Goal: Task Accomplishment & Management: Use online tool/utility

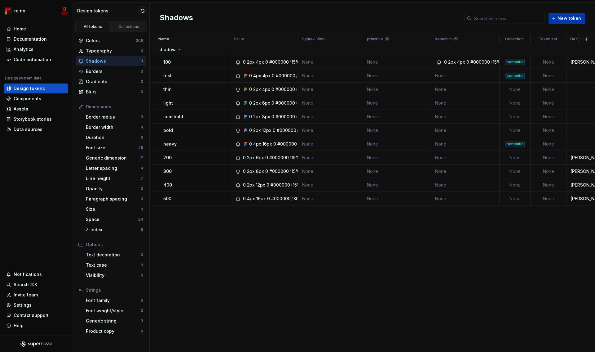
click at [572, 19] on span "New token" at bounding box center [570, 18] width 24 height 6
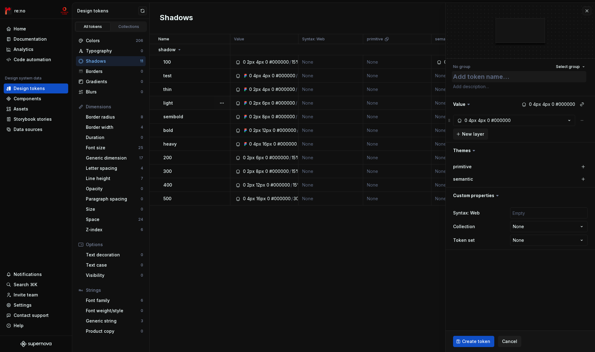
type textarea "*"
type textarea "a"
type textarea "*"
type textarea "aa"
type textarea "*"
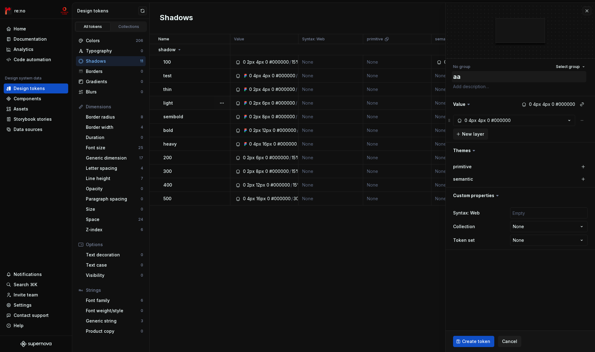
type textarea "aaa"
type textarea "*"
type textarea "aaa"
click at [551, 119] on button "0 4px 4px 0 #000000" at bounding box center [514, 120] width 122 height 11
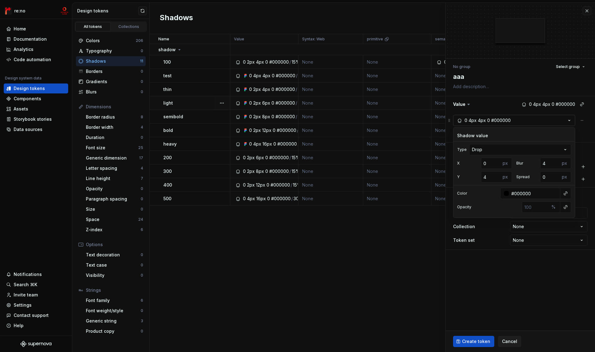
click at [551, 119] on button "0 4px 4px 0 #000000" at bounding box center [514, 120] width 122 height 11
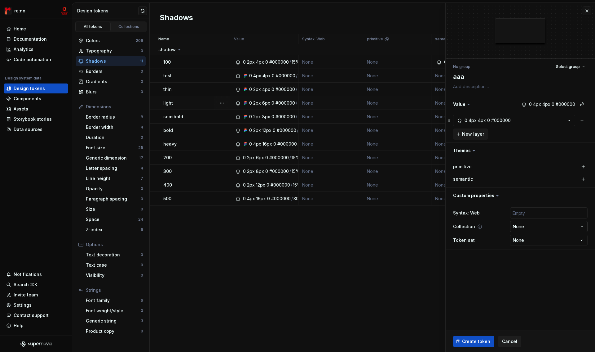
click at [520, 229] on html "re:no Home Documentation Analytics Code automation Design system data Design to…" at bounding box center [297, 176] width 595 height 352
click at [529, 122] on button "0 4px 4px 0 #000000" at bounding box center [514, 120] width 122 height 11
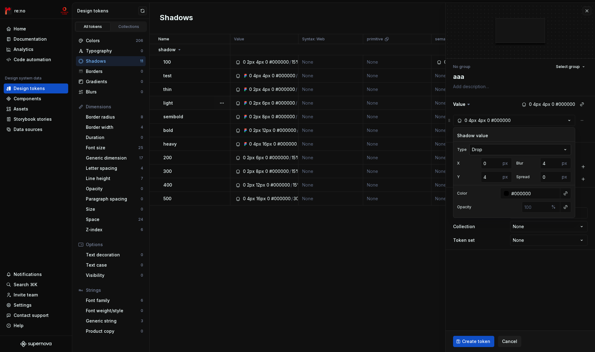
click at [505, 152] on html "re:no Home Documentation Analytics Code automation Design system data Design to…" at bounding box center [297, 176] width 595 height 352
click at [504, 149] on html "re:no Home Documentation Analytics Code automation Design system data Design to…" at bounding box center [297, 176] width 595 height 352
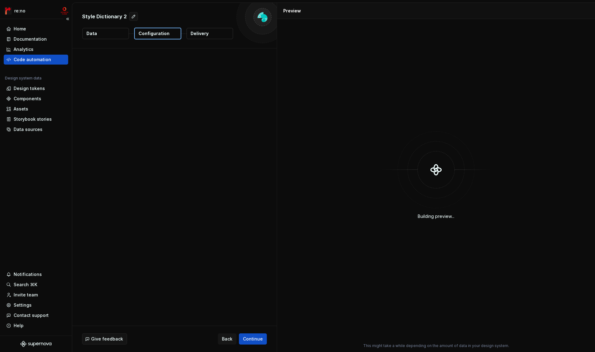
click at [38, 62] on div "Code automation" at bounding box center [33, 59] width 38 height 6
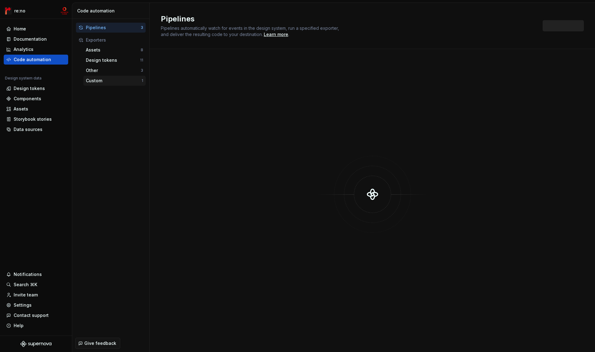
click at [104, 83] on div "Custom" at bounding box center [114, 80] width 56 height 6
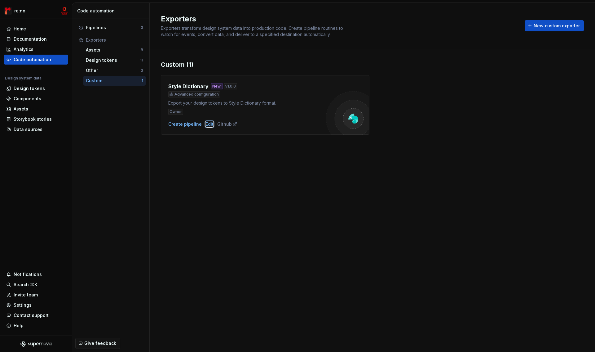
click at [210, 124] on div "Edit" at bounding box center [210, 124] width 8 height 6
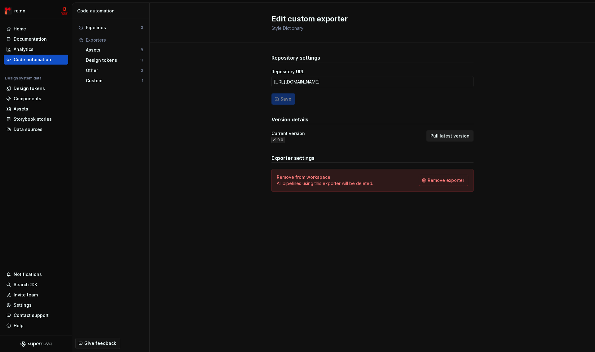
click at [451, 137] on span "Pull latest version" at bounding box center [450, 136] width 39 height 6
click at [580, 337] on button "button" at bounding box center [582, 338] width 8 height 9
click at [98, 58] on div "Design tokens" at bounding box center [113, 60] width 54 height 6
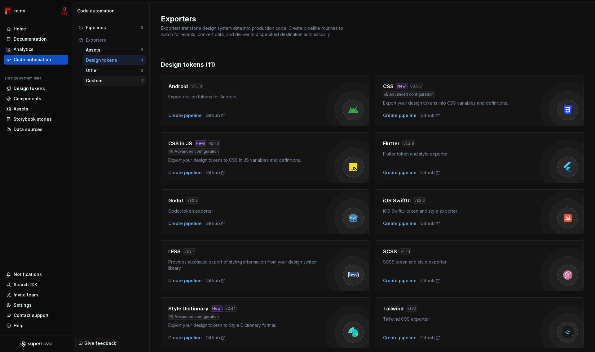
click at [107, 82] on div "Custom" at bounding box center [114, 80] width 56 height 6
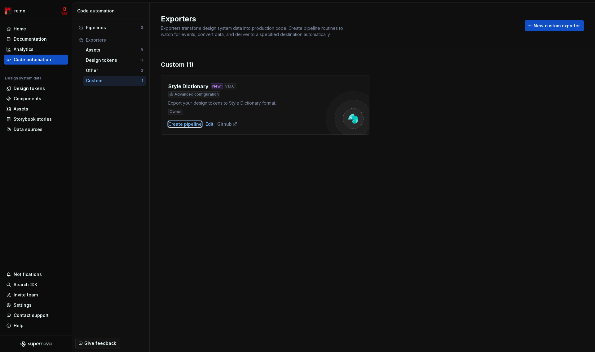
click at [193, 126] on div "Create pipeline" at bounding box center [184, 124] width 33 height 6
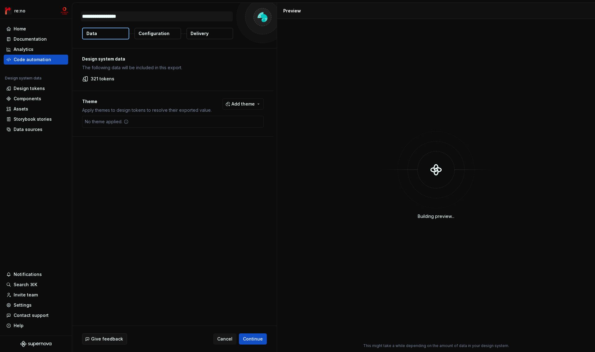
click at [132, 15] on textarea "**********" at bounding box center [157, 16] width 152 height 10
type textarea "*"
type textarea "**********"
type textarea "*"
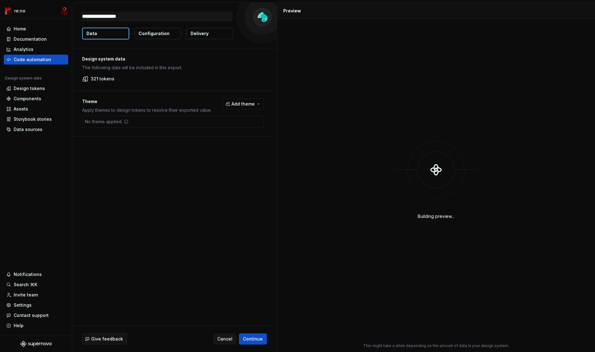
type textarea "**********"
type textarea "*"
type textarea "**********"
type textarea "*"
type textarea "**********"
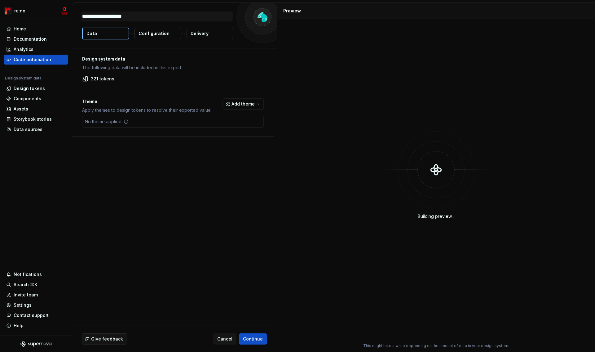
type textarea "*"
type textarea "**********"
type textarea "*"
type textarea "**********"
click at [164, 31] on p "Configuration" at bounding box center [154, 33] width 31 height 6
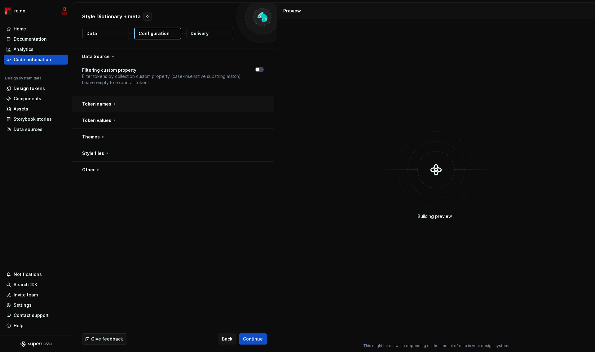
click at [100, 104] on button "button" at bounding box center [172, 104] width 201 height 16
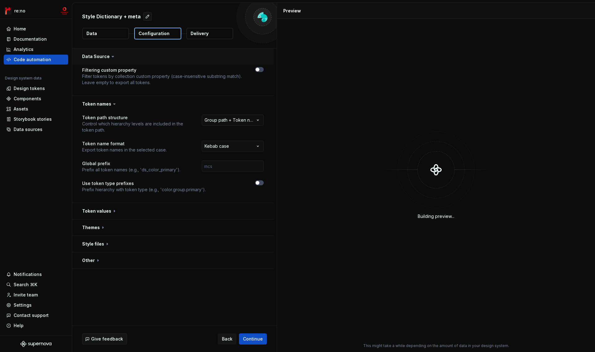
click at [98, 59] on button "button" at bounding box center [172, 56] width 201 height 16
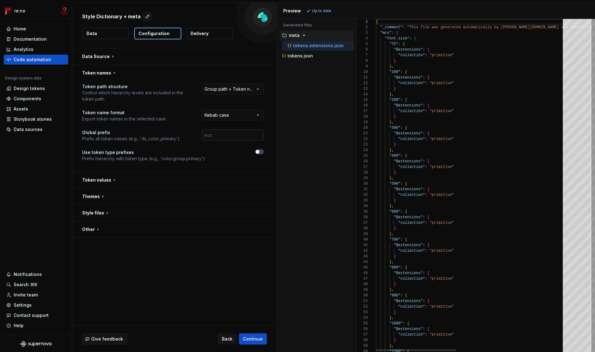
click at [220, 136] on input "text" at bounding box center [233, 134] width 62 height 11
click at [170, 124] on div "**********" at bounding box center [173, 126] width 182 height 86
click at [102, 74] on button "button" at bounding box center [172, 73] width 201 height 16
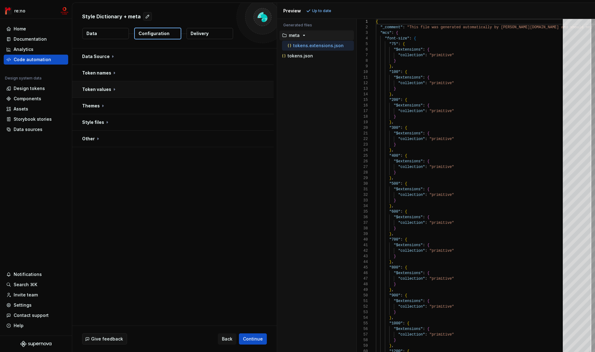
click at [105, 88] on button "button" at bounding box center [172, 89] width 201 height 16
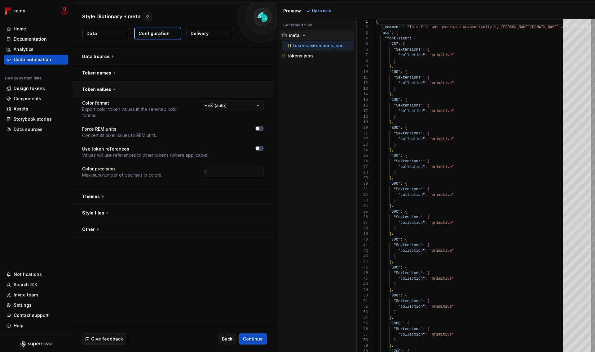
click at [105, 88] on button "button" at bounding box center [172, 89] width 201 height 16
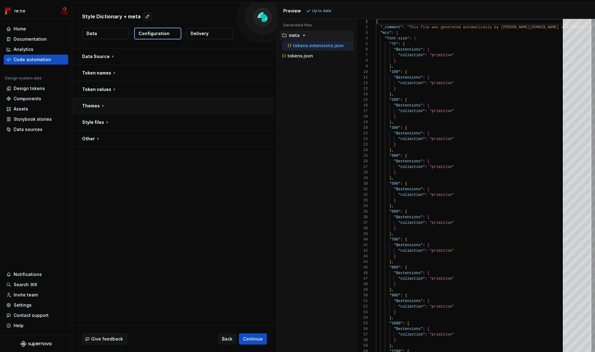
click at [100, 105] on button "button" at bounding box center [172, 106] width 201 height 16
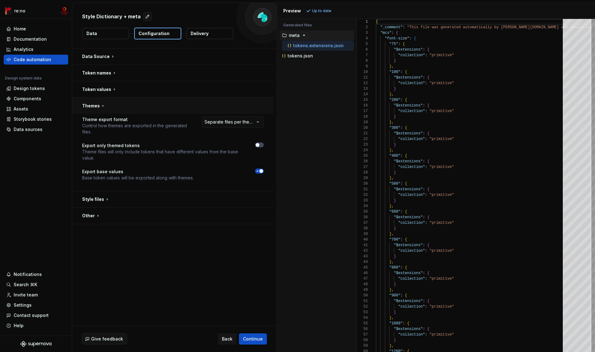
click at [93, 107] on button "button" at bounding box center [172, 106] width 201 height 16
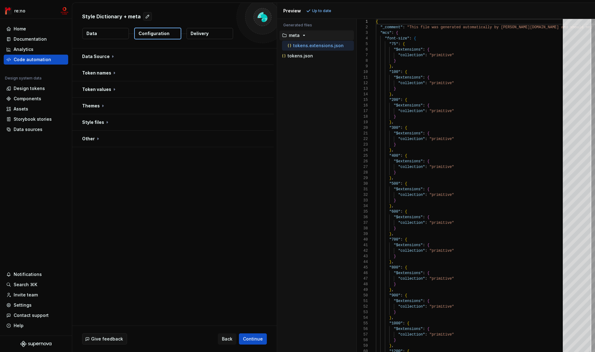
click at [326, 46] on p "tokens.extensions.json" at bounding box center [318, 45] width 51 height 5
click at [308, 59] on div "tokens.json" at bounding box center [317, 56] width 74 height 10
click at [305, 56] on p "tokens.json" at bounding box center [300, 55] width 25 height 5
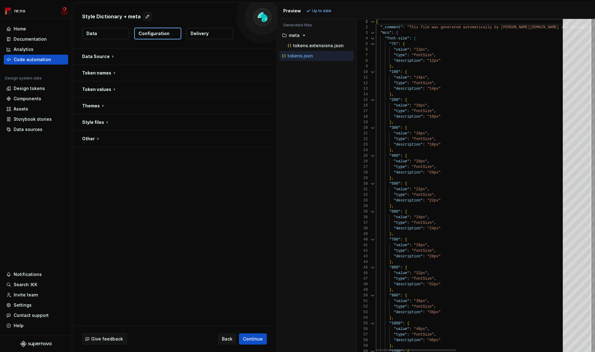
click at [373, 38] on div at bounding box center [373, 39] width 8 height 6
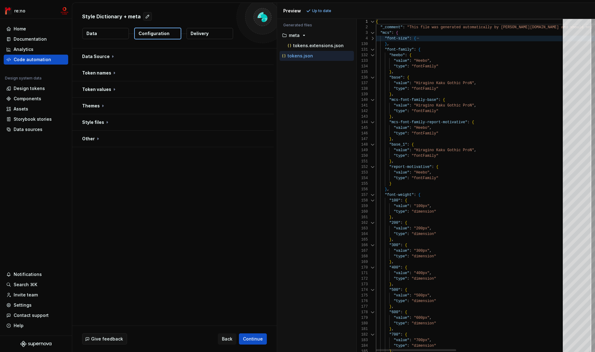
click at [373, 49] on div at bounding box center [373, 50] width 8 height 6
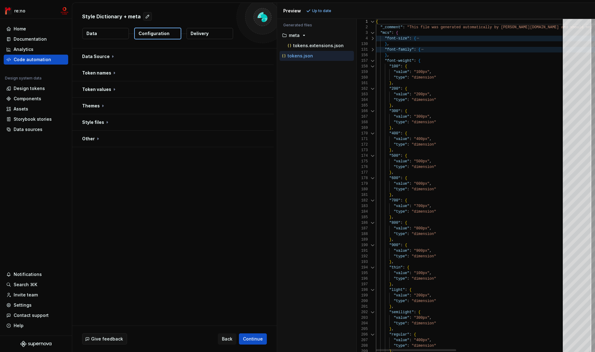
click at [373, 60] on div at bounding box center [373, 61] width 8 height 6
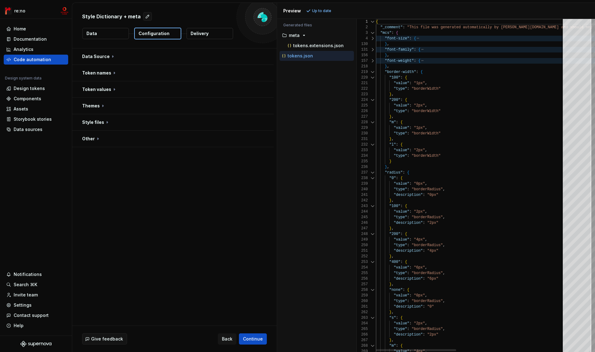
click at [374, 73] on div at bounding box center [373, 72] width 8 height 6
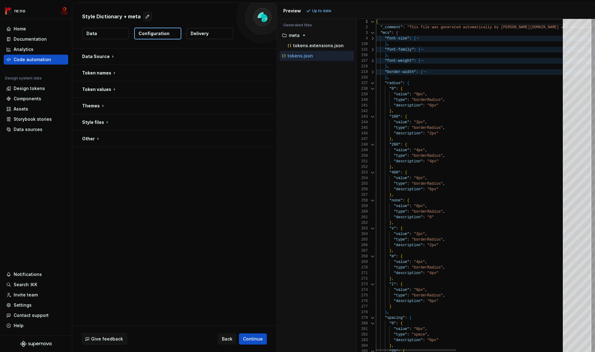
click at [374, 82] on div at bounding box center [373, 83] width 8 height 6
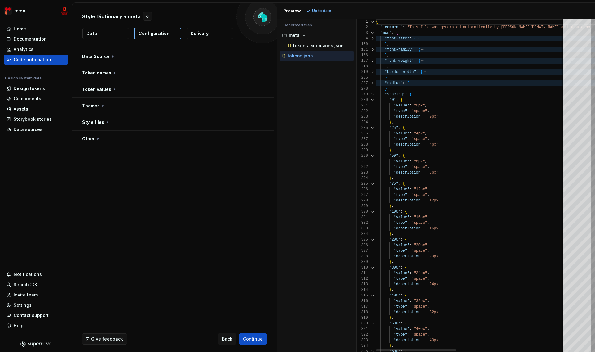
click at [374, 92] on div at bounding box center [373, 94] width 8 height 6
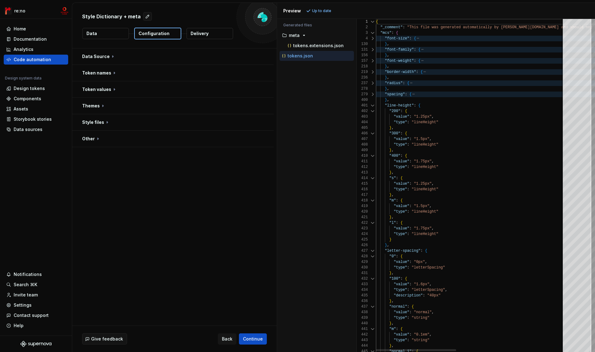
click at [374, 104] on div at bounding box center [373, 106] width 8 height 6
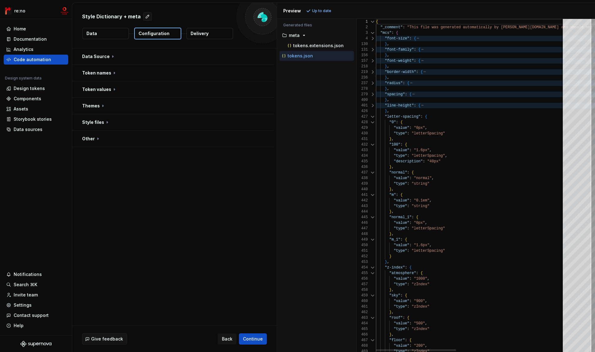
click at [373, 115] on div at bounding box center [373, 117] width 8 height 6
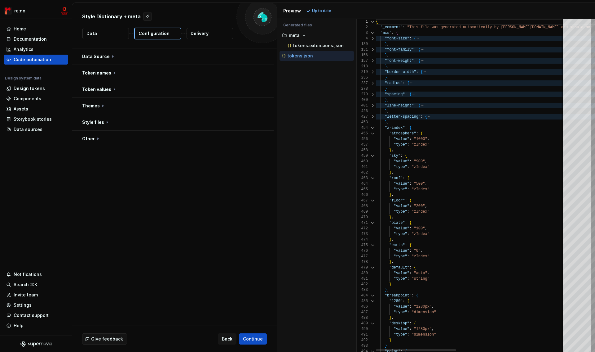
click at [374, 127] on div at bounding box center [373, 128] width 8 height 6
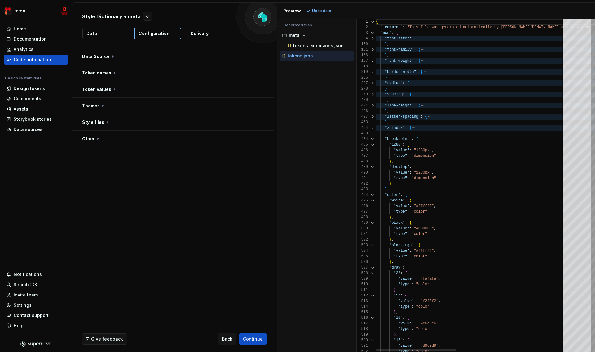
click at [374, 139] on div at bounding box center [373, 139] width 8 height 6
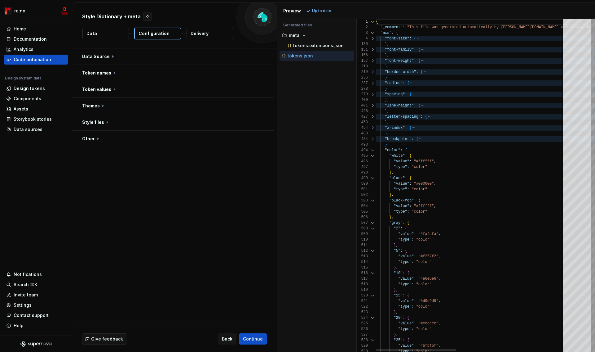
click at [374, 150] on div at bounding box center [373, 150] width 8 height 6
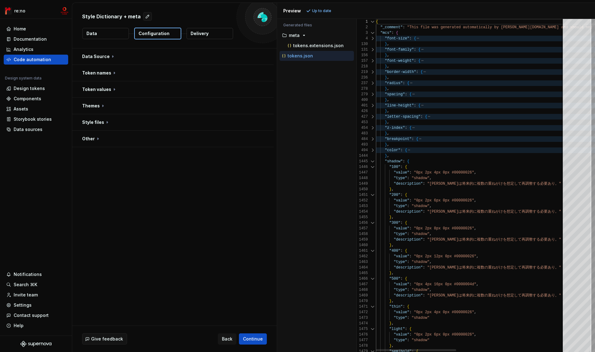
click at [372, 160] on div at bounding box center [373, 161] width 8 height 6
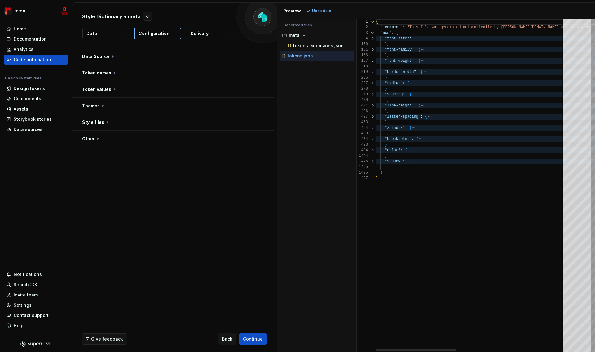
click at [372, 160] on div at bounding box center [373, 161] width 8 height 6
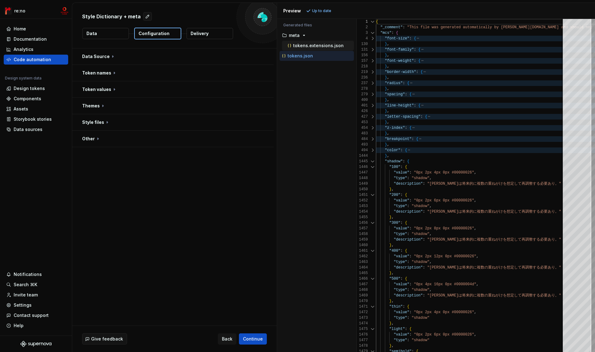
click at [299, 47] on p "tokens.extensions.json" at bounding box center [318, 45] width 51 height 5
type textarea "**********"
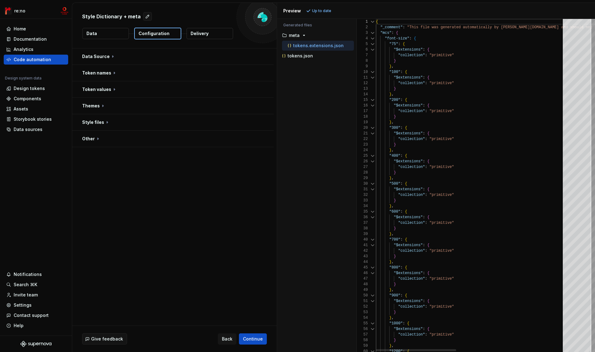
click at [375, 39] on div at bounding box center [373, 39] width 8 height 6
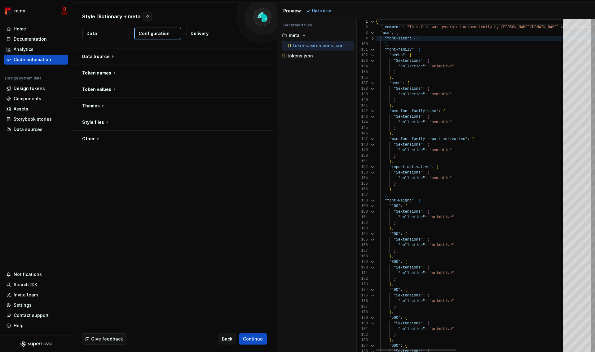
click at [372, 46] on div "130" at bounding box center [366, 44] width 19 height 6
click at [372, 50] on div at bounding box center [373, 50] width 8 height 6
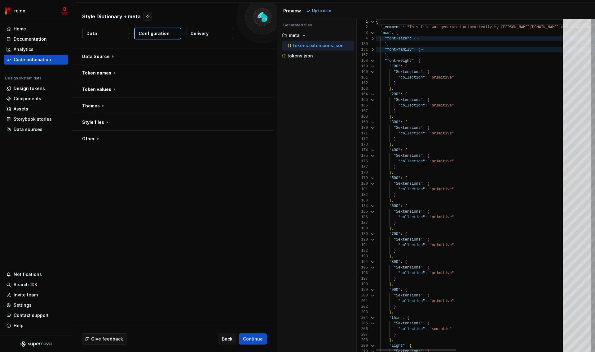
click at [371, 63] on div at bounding box center [373, 61] width 8 height 6
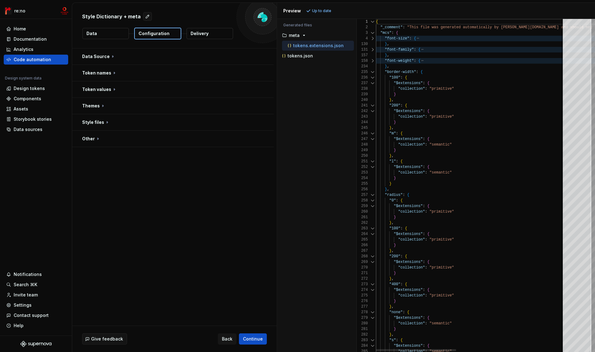
click at [372, 73] on div at bounding box center [373, 72] width 8 height 6
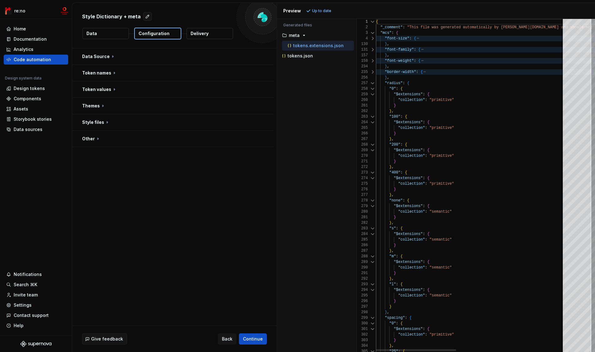
click at [372, 81] on div at bounding box center [373, 83] width 8 height 6
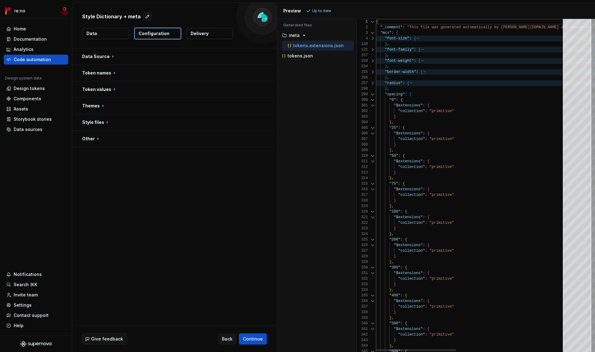
click at [372, 93] on div at bounding box center [373, 94] width 8 height 6
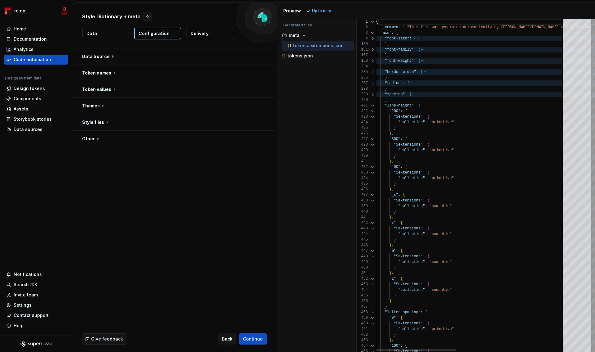
click at [372, 105] on div at bounding box center [373, 106] width 8 height 6
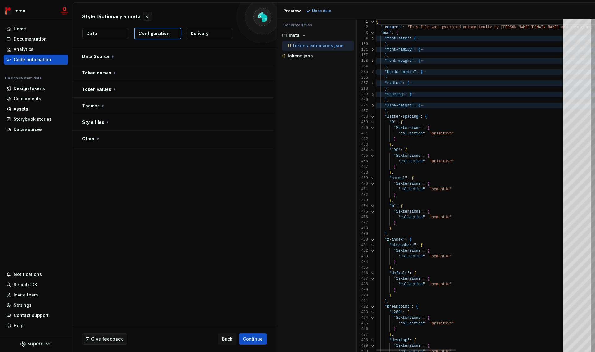
click at [373, 118] on div at bounding box center [373, 117] width 8 height 6
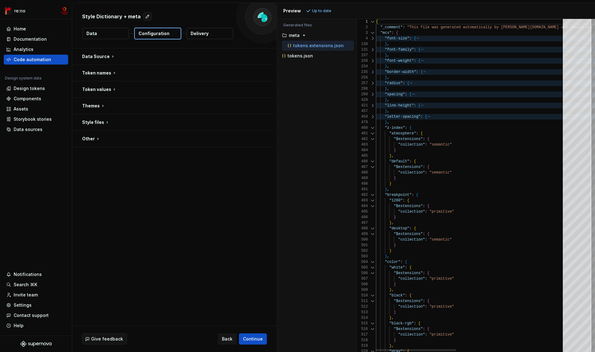
click at [373, 126] on div at bounding box center [373, 128] width 8 height 6
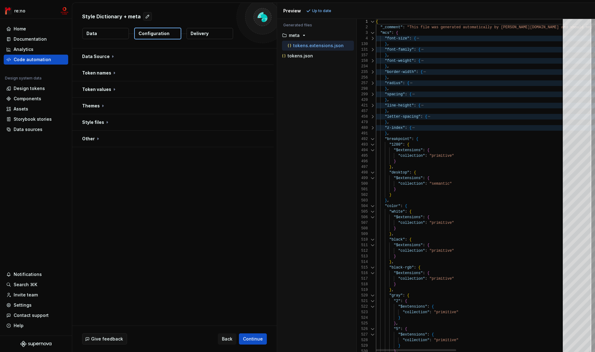
click at [373, 138] on div at bounding box center [373, 139] width 8 height 6
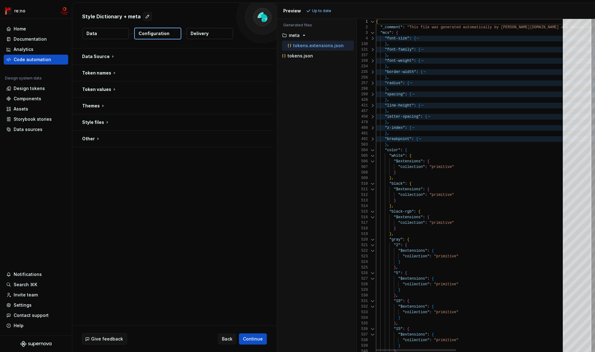
click at [373, 150] on div at bounding box center [373, 150] width 8 height 6
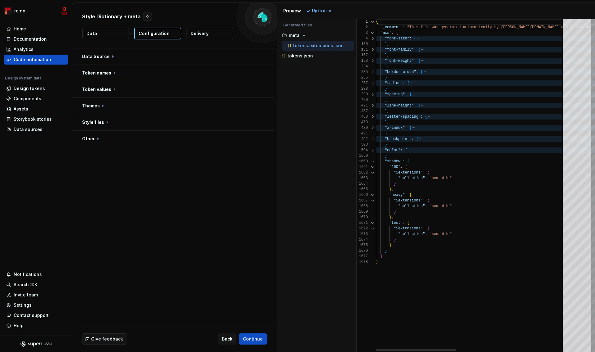
click at [372, 160] on div at bounding box center [373, 161] width 8 height 6
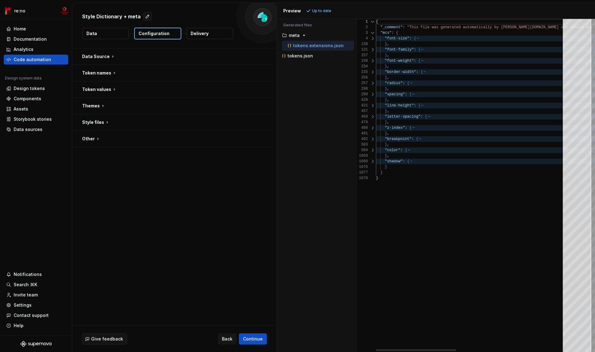
click at [374, 38] on div at bounding box center [373, 39] width 8 height 6
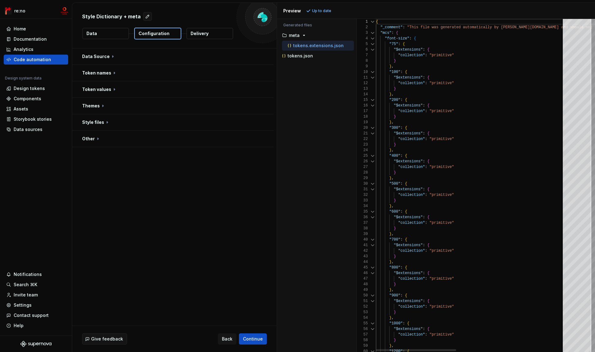
click at [374, 38] on div at bounding box center [373, 39] width 8 height 6
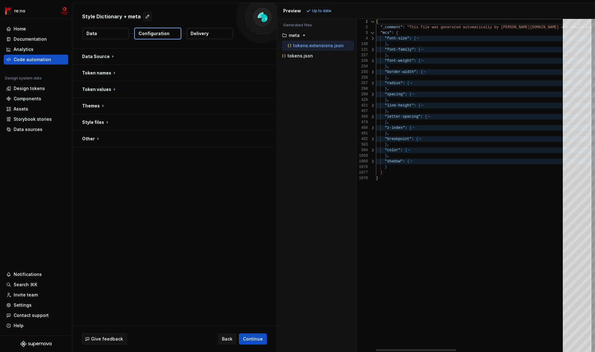
click at [372, 39] on div at bounding box center [373, 39] width 8 height 6
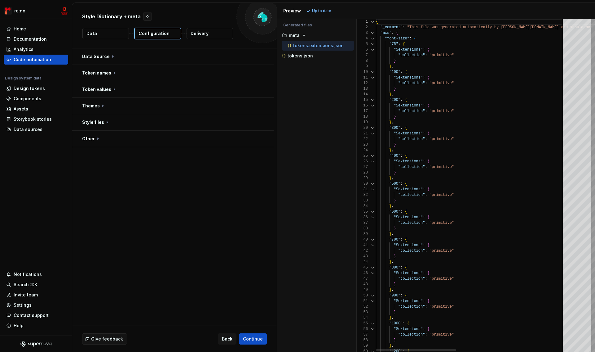
click at [370, 210] on div at bounding box center [373, 212] width 8 height 6
click at [109, 121] on button "button" at bounding box center [172, 122] width 201 height 16
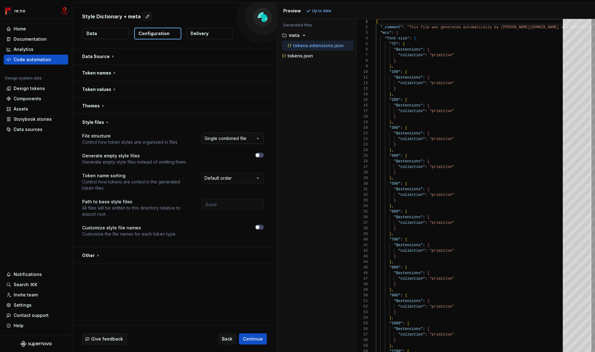
click at [235, 139] on html "**********" at bounding box center [297, 176] width 595 height 352
click at [325, 8] on button "Refresh preview" at bounding box center [326, 11] width 42 height 9
click at [295, 34] on p "base" at bounding box center [294, 35] width 11 height 5
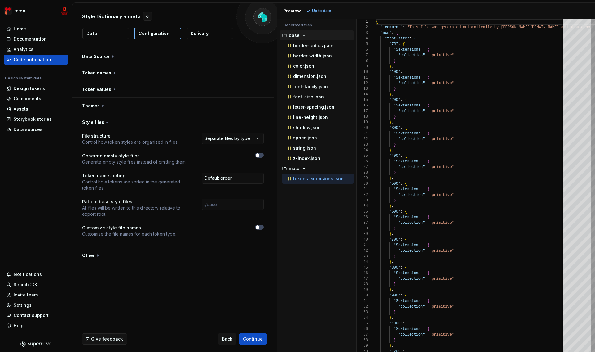
click at [315, 178] on p "tokens.extensions.json" at bounding box center [318, 178] width 51 height 5
click at [374, 38] on div at bounding box center [373, 39] width 8 height 6
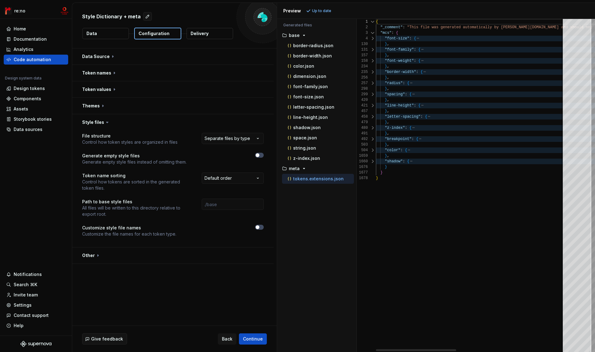
click at [374, 162] on div at bounding box center [373, 161] width 8 height 6
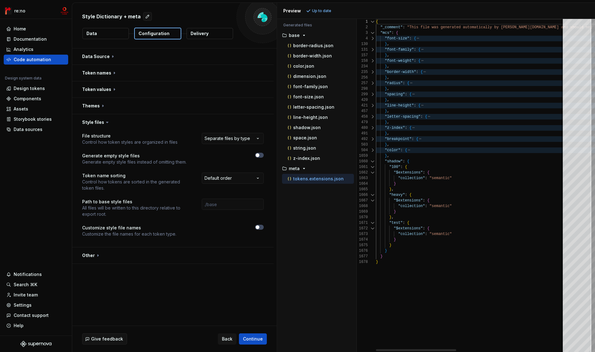
click at [374, 162] on div at bounding box center [373, 161] width 8 height 6
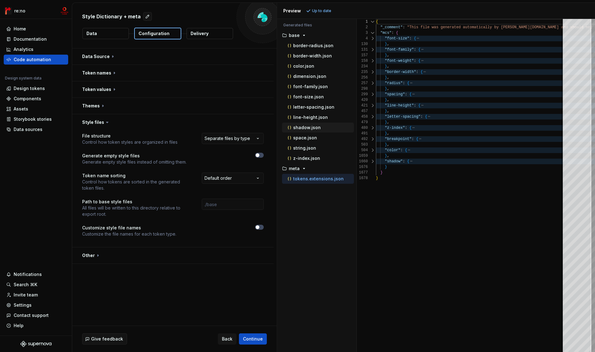
click at [314, 127] on p "shadow.json" at bounding box center [307, 127] width 28 height 5
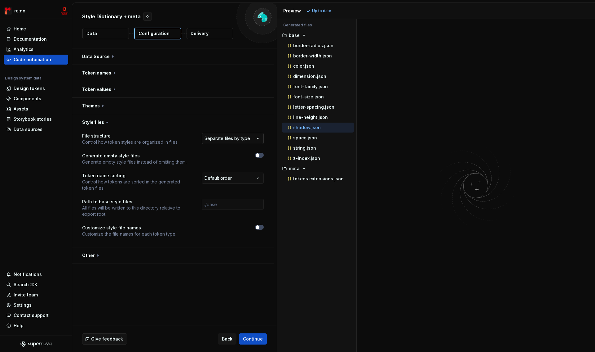
click at [255, 139] on html "**********" at bounding box center [297, 176] width 595 height 352
select select "**********"
click at [330, 8] on span "Refresh preview" at bounding box center [327, 10] width 31 height 5
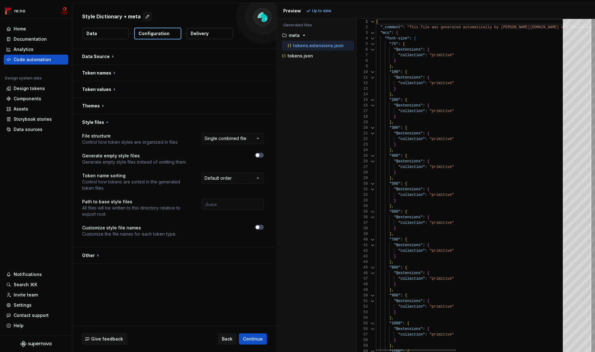
click at [372, 44] on div at bounding box center [373, 44] width 8 height 6
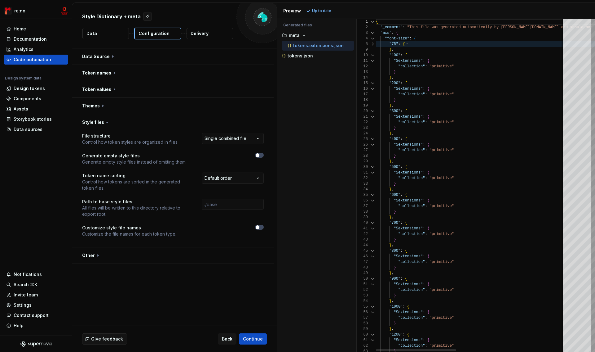
click at [372, 44] on div at bounding box center [373, 44] width 8 height 6
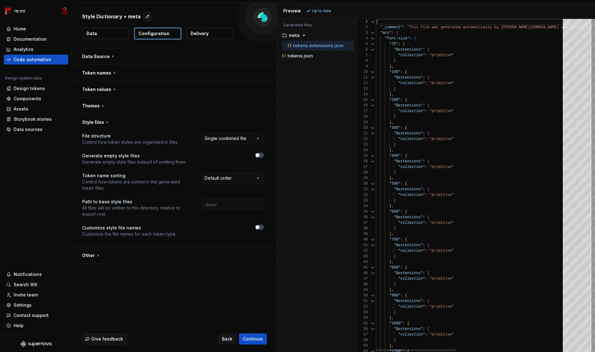
click at [372, 38] on div at bounding box center [373, 39] width 8 height 6
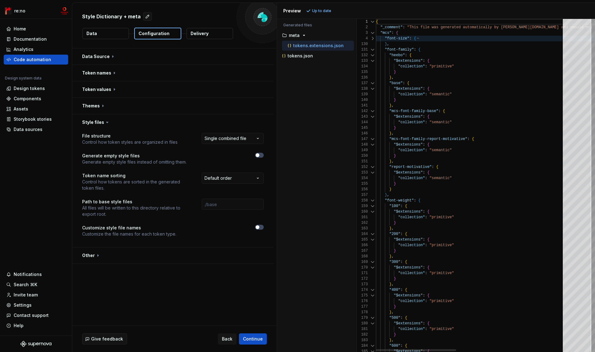
click at [371, 50] on div at bounding box center [373, 50] width 8 height 6
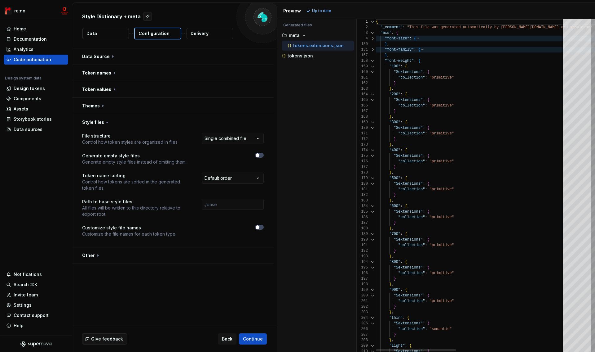
click at [371, 58] on div at bounding box center [373, 61] width 8 height 6
click at [371, 62] on div at bounding box center [373, 61] width 8 height 6
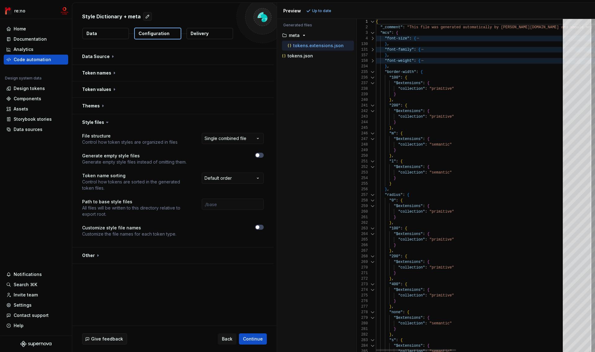
click at [371, 71] on div at bounding box center [373, 72] width 8 height 6
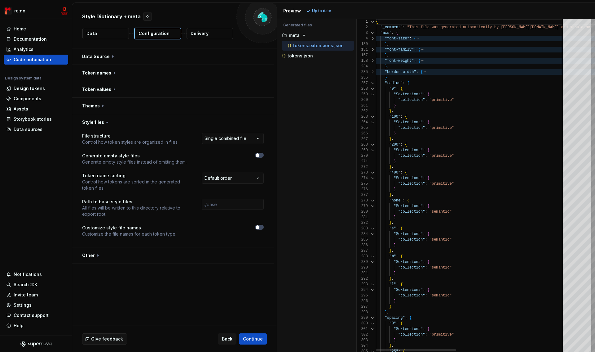
click at [372, 78] on div "256" at bounding box center [366, 78] width 19 height 6
click at [372, 83] on div at bounding box center [373, 83] width 8 height 6
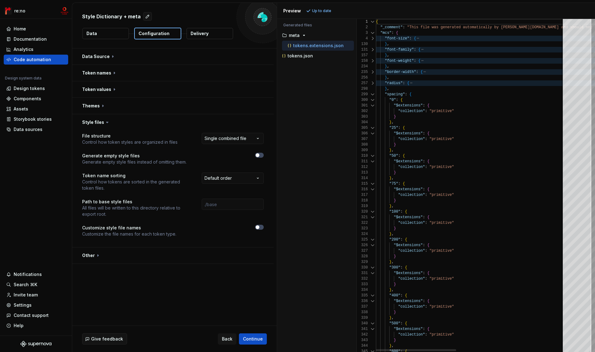
click at [373, 93] on div at bounding box center [373, 94] width 8 height 6
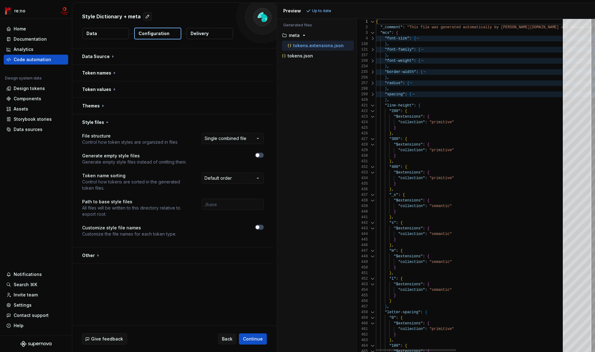
click at [373, 102] on div "420" at bounding box center [366, 100] width 19 height 6
click at [373, 107] on div at bounding box center [373, 106] width 8 height 6
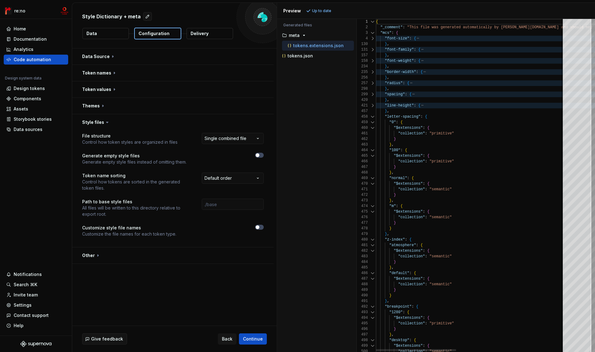
click at [373, 116] on div at bounding box center [373, 117] width 8 height 6
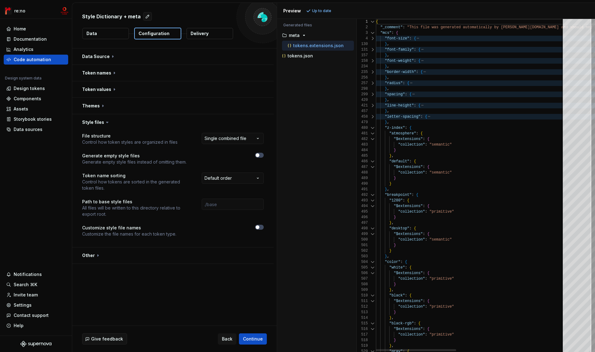
click at [373, 125] on div at bounding box center [373, 128] width 8 height 6
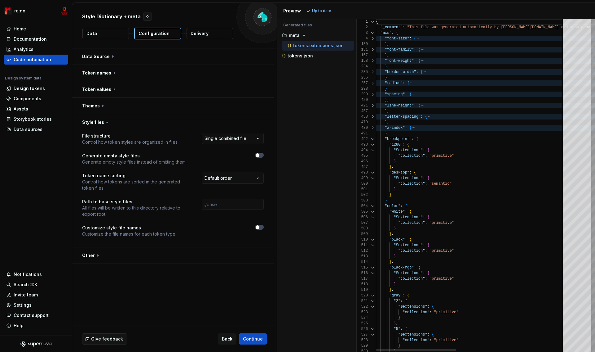
click at [373, 139] on div at bounding box center [373, 139] width 8 height 6
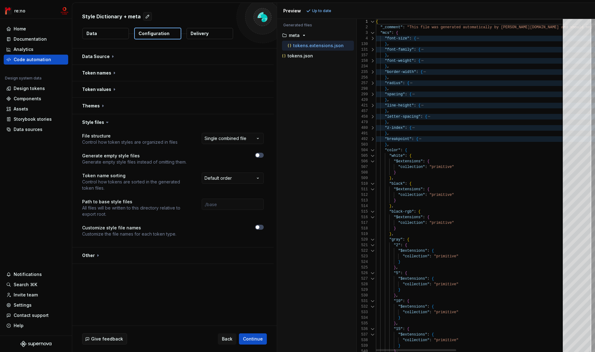
click at [373, 139] on div at bounding box center [373, 139] width 8 height 6
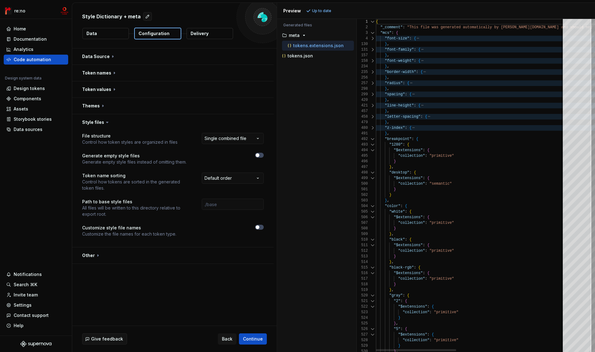
click at [373, 140] on div at bounding box center [373, 139] width 8 height 6
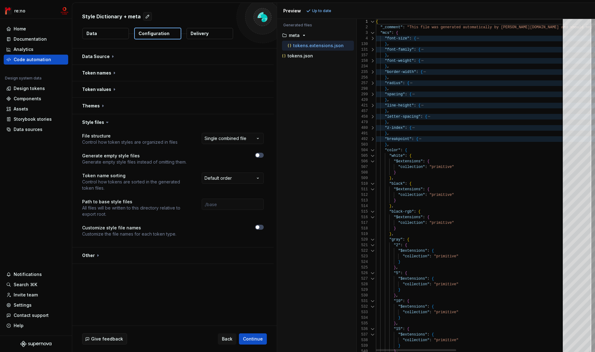
click at [373, 148] on div at bounding box center [373, 150] width 8 height 6
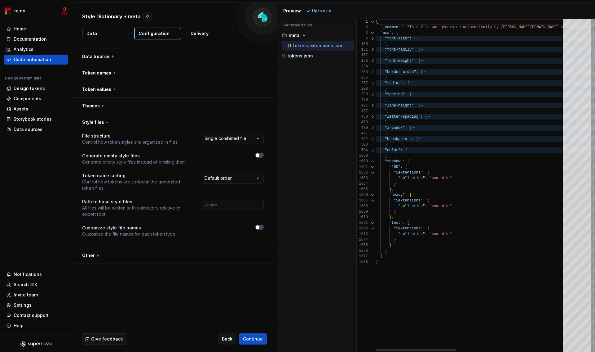
click at [373, 160] on div at bounding box center [373, 161] width 8 height 6
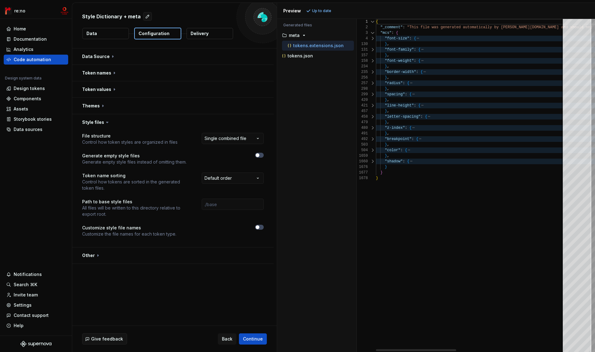
click at [374, 162] on div at bounding box center [373, 161] width 8 height 6
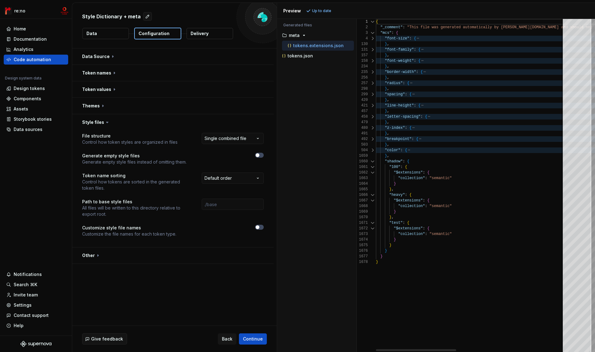
click at [374, 162] on div at bounding box center [373, 161] width 8 height 6
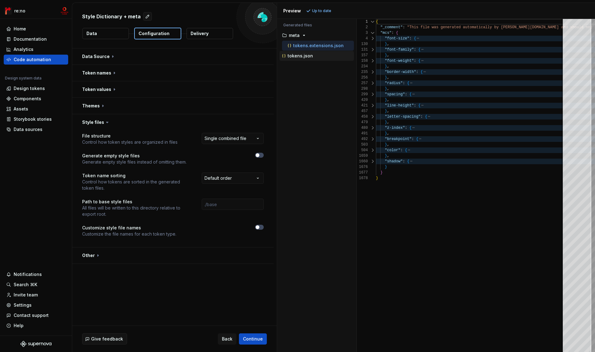
click at [314, 55] on div "tokens.json" at bounding box center [317, 56] width 73 height 6
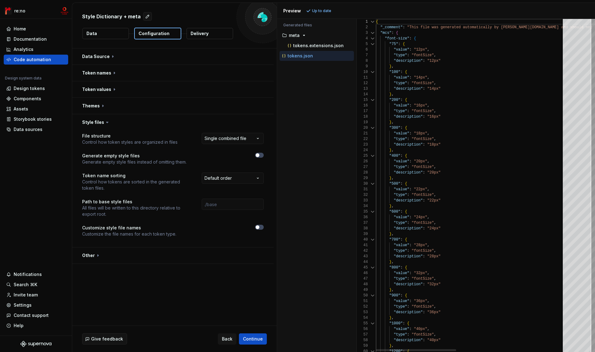
click at [374, 39] on div at bounding box center [373, 39] width 8 height 6
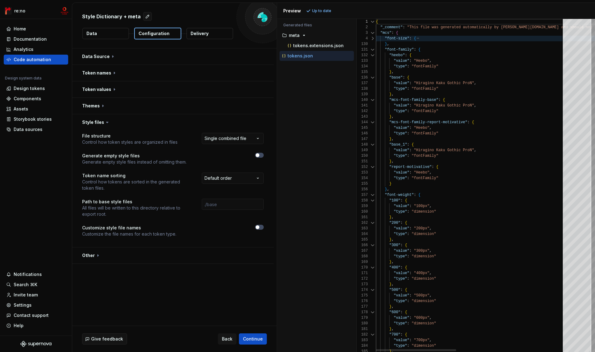
click at [374, 48] on div at bounding box center [373, 50] width 8 height 6
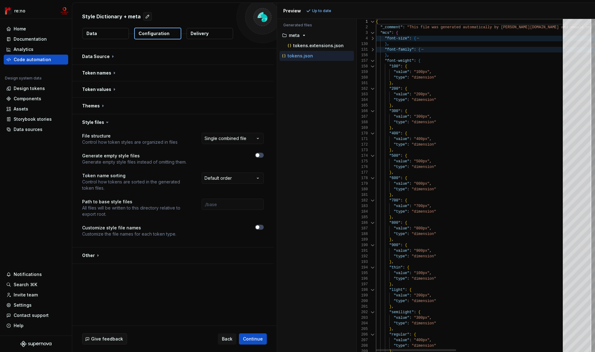
click at [372, 60] on div at bounding box center [373, 61] width 8 height 6
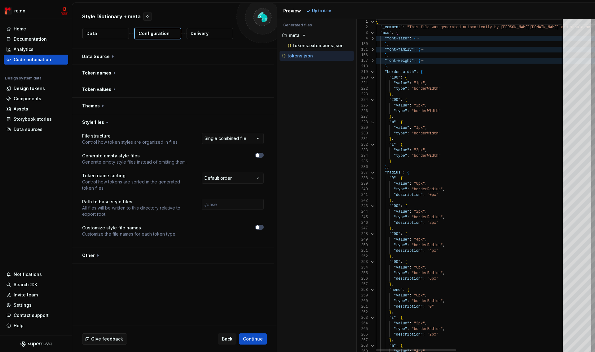
click at [372, 71] on div at bounding box center [373, 72] width 8 height 6
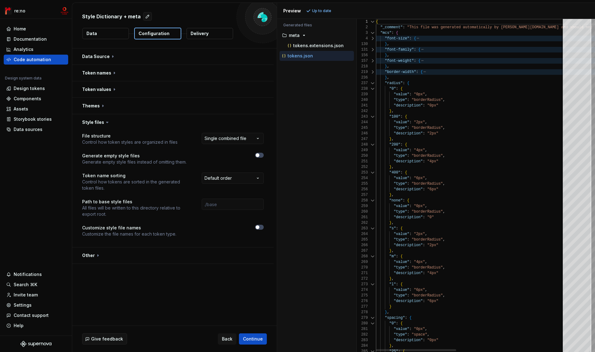
click at [372, 83] on div at bounding box center [373, 83] width 8 height 6
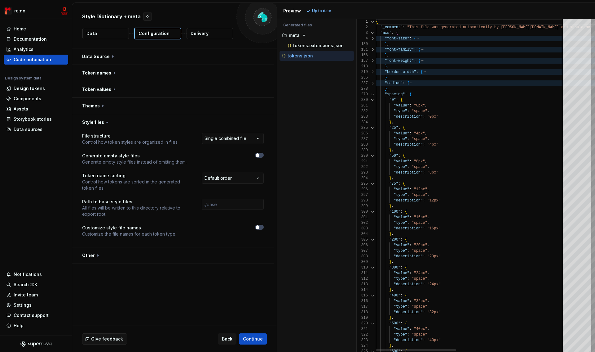
click at [373, 93] on div at bounding box center [373, 94] width 8 height 6
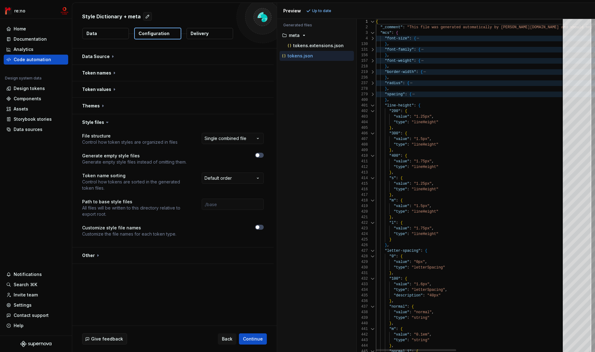
click at [372, 107] on div at bounding box center [373, 106] width 8 height 6
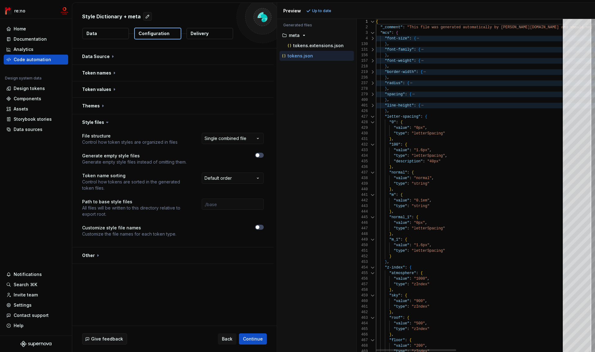
click at [373, 115] on div at bounding box center [373, 117] width 8 height 6
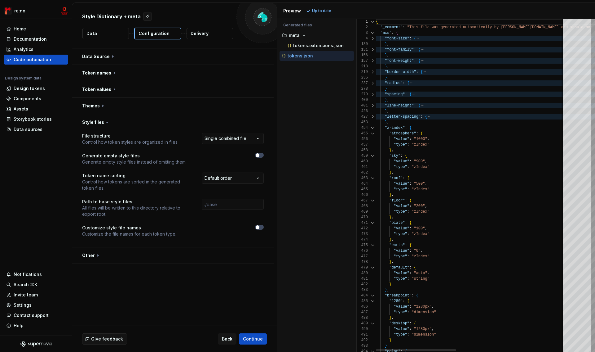
click at [373, 126] on div at bounding box center [373, 128] width 8 height 6
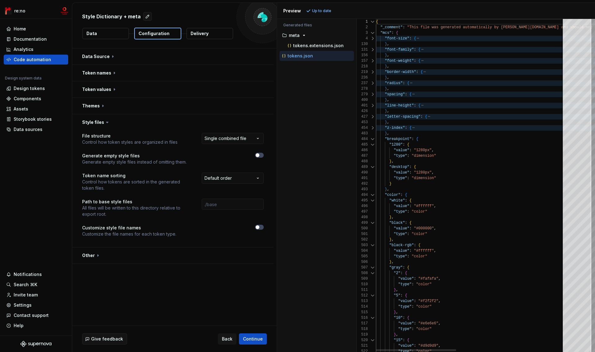
click at [373, 140] on div at bounding box center [373, 139] width 8 height 6
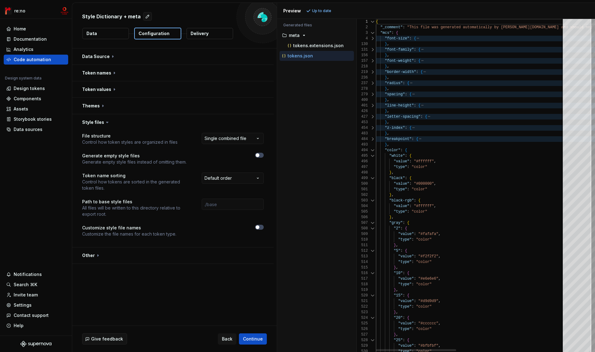
click at [373, 148] on div at bounding box center [373, 150] width 8 height 6
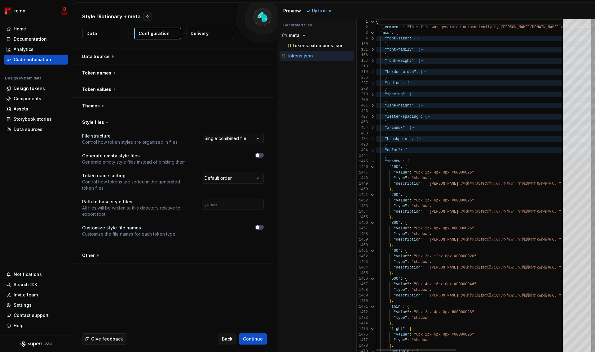
type textarea "**********"
click at [425, 179] on div "{ "_comment" : "This file was generated automatically by Supernov a.io and shou…" at bounding box center [597, 238] width 443 height 439
click at [424, 179] on div "{ "_comment" : "This file was generated automatically by Supernov a.io and shou…" at bounding box center [597, 238] width 443 height 439
